Goal: Task Accomplishment & Management: Manage account settings

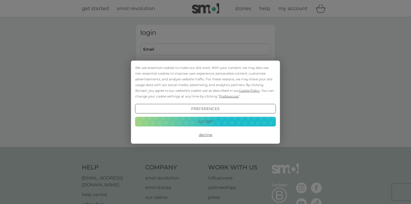
type input "[EMAIL_ADDRESS][DOMAIN_NAME]"
click at [212, 120] on button "Accept" at bounding box center [205, 122] width 141 height 10
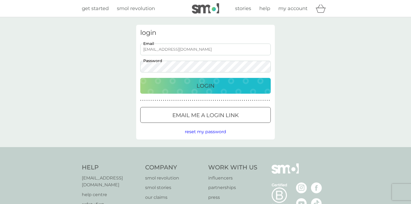
click at [210, 85] on p "Login" at bounding box center [206, 85] width 18 height 9
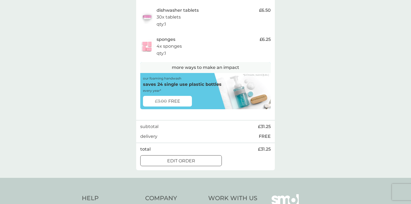
scroll to position [206, 0]
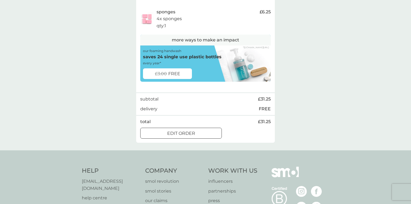
click at [195, 133] on p "edit order" at bounding box center [181, 133] width 28 height 7
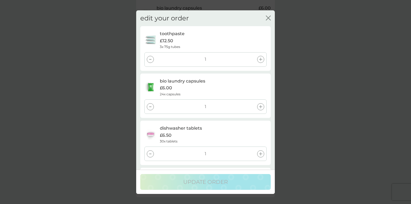
scroll to position [83, 0]
click at [149, 64] on div "1" at bounding box center [205, 59] width 122 height 14
click at [150, 56] on div at bounding box center [150, 59] width 7 height 7
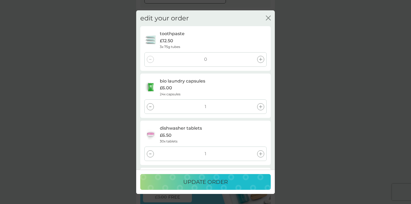
click at [268, 16] on icon "close" at bounding box center [268, 17] width 5 height 5
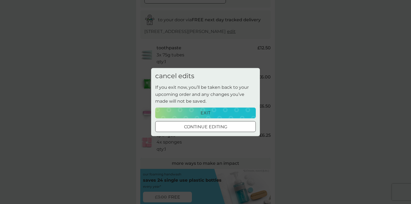
click at [215, 127] on div at bounding box center [206, 127] width 20 height 6
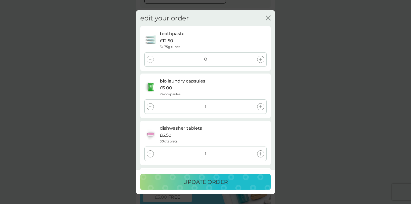
click at [152, 105] on div at bounding box center [150, 106] width 7 height 7
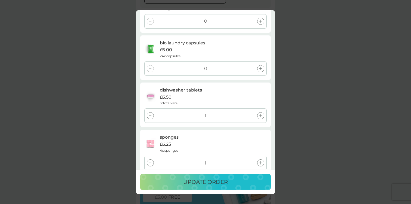
click at [150, 116] on div at bounding box center [150, 115] width 7 height 7
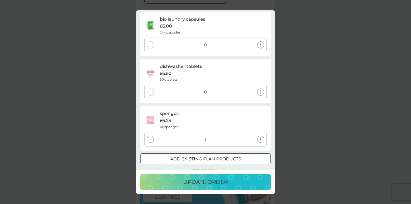
scroll to position [62, 0]
click at [152, 139] on div at bounding box center [150, 138] width 7 height 7
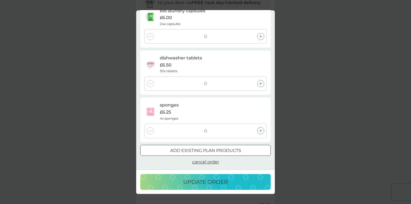
scroll to position [106, 0]
click at [204, 162] on span "cancel order" at bounding box center [205, 161] width 27 height 5
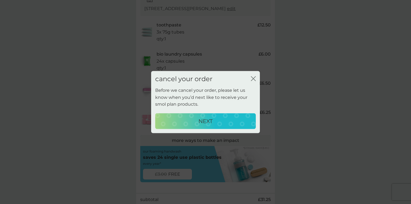
click at [216, 119] on div "NEXT" at bounding box center [206, 121] width 90 height 9
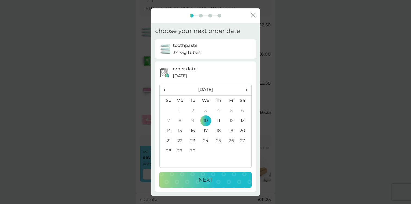
click at [248, 88] on th "›" at bounding box center [245, 90] width 14 height 12
click at [205, 120] on td "8" at bounding box center [205, 121] width 13 height 10
click at [207, 180] on p "NEXT" at bounding box center [206, 179] width 14 height 9
click at [205, 123] on td "10" at bounding box center [205, 121] width 13 height 10
click at [246, 88] on span "›" at bounding box center [244, 89] width 5 height 11
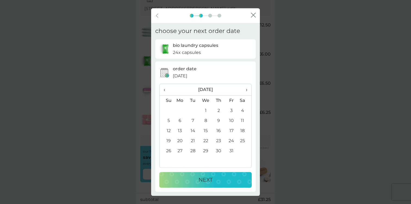
click at [204, 121] on td "8" at bounding box center [205, 121] width 13 height 10
click at [210, 176] on p "NEXT" at bounding box center [206, 179] width 14 height 9
click at [247, 90] on span "›" at bounding box center [244, 89] width 5 height 11
click at [206, 122] on td "8" at bounding box center [205, 121] width 13 height 10
click at [210, 181] on p "NEXT" at bounding box center [206, 179] width 14 height 9
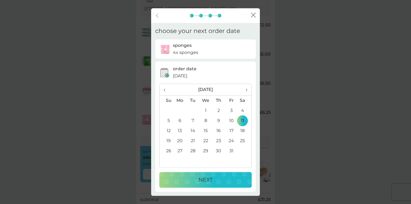
click at [200, 182] on p "NEXT" at bounding box center [206, 179] width 14 height 9
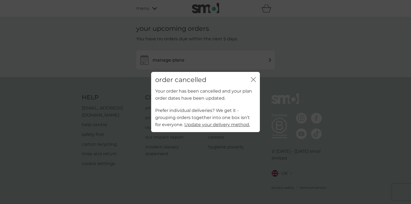
click at [254, 79] on icon "close" at bounding box center [253, 79] width 5 height 5
